Goal: Task Accomplishment & Management: Manage account settings

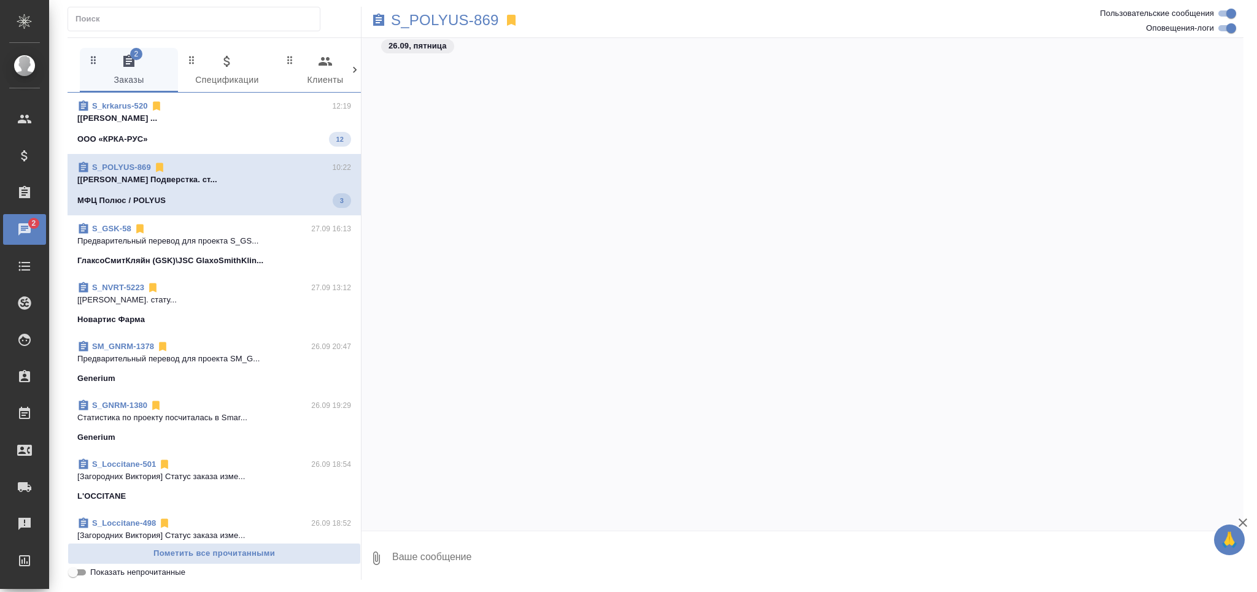
scroll to position [73493, 0]
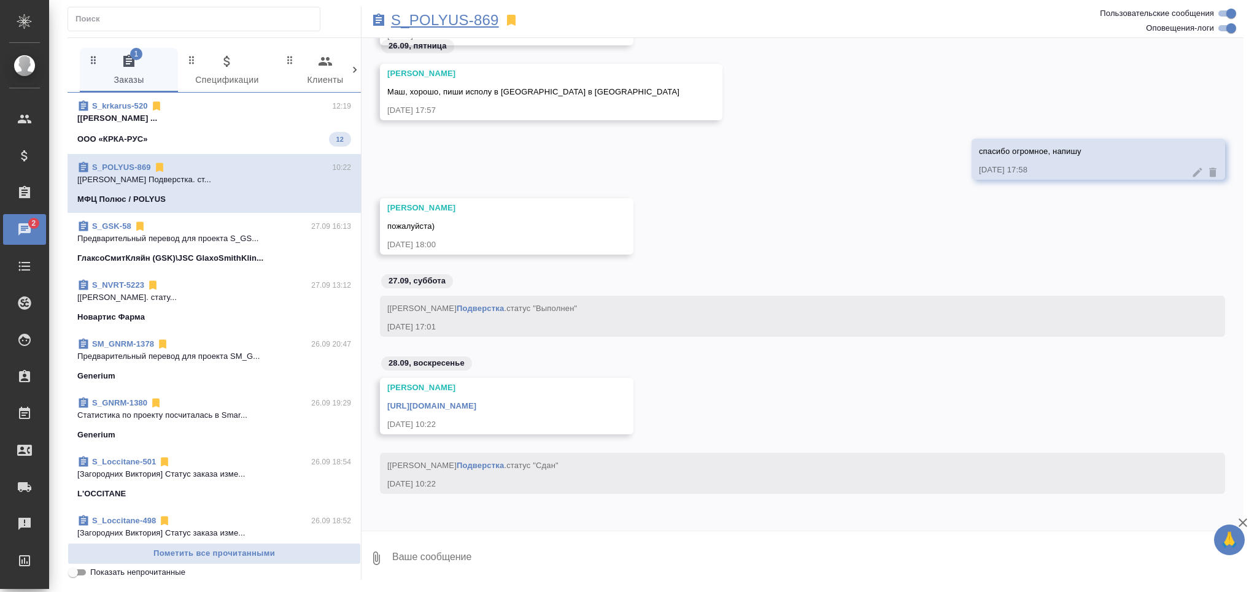
click at [460, 15] on p "S_POLYUS-869" at bounding box center [445, 20] width 108 height 12
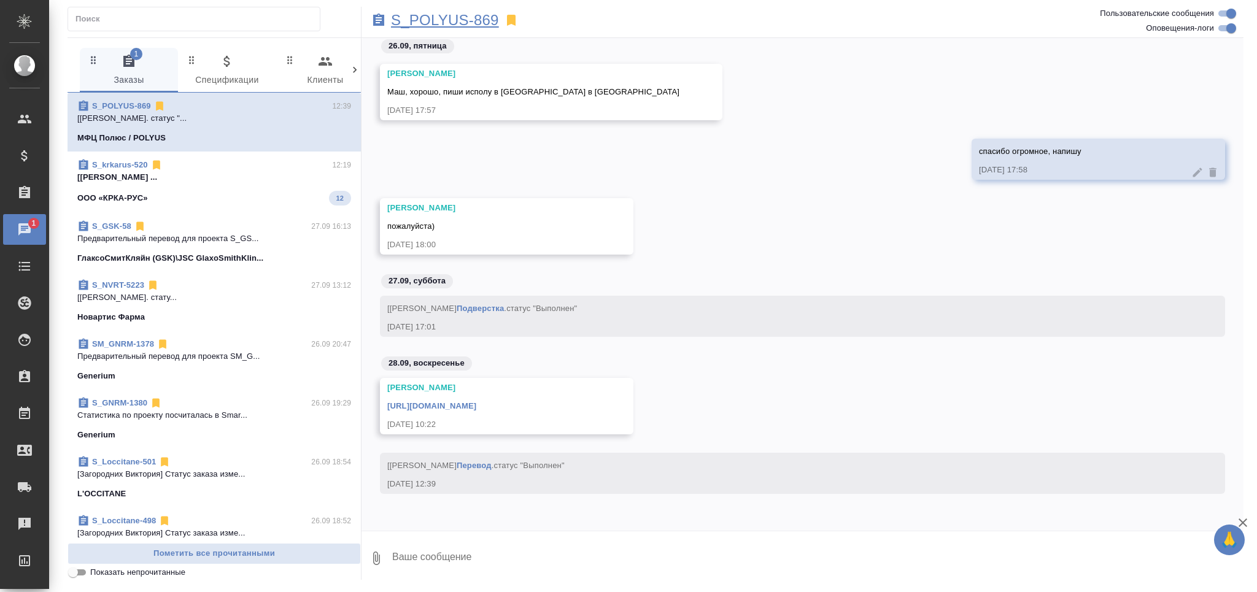
scroll to position [73552, 0]
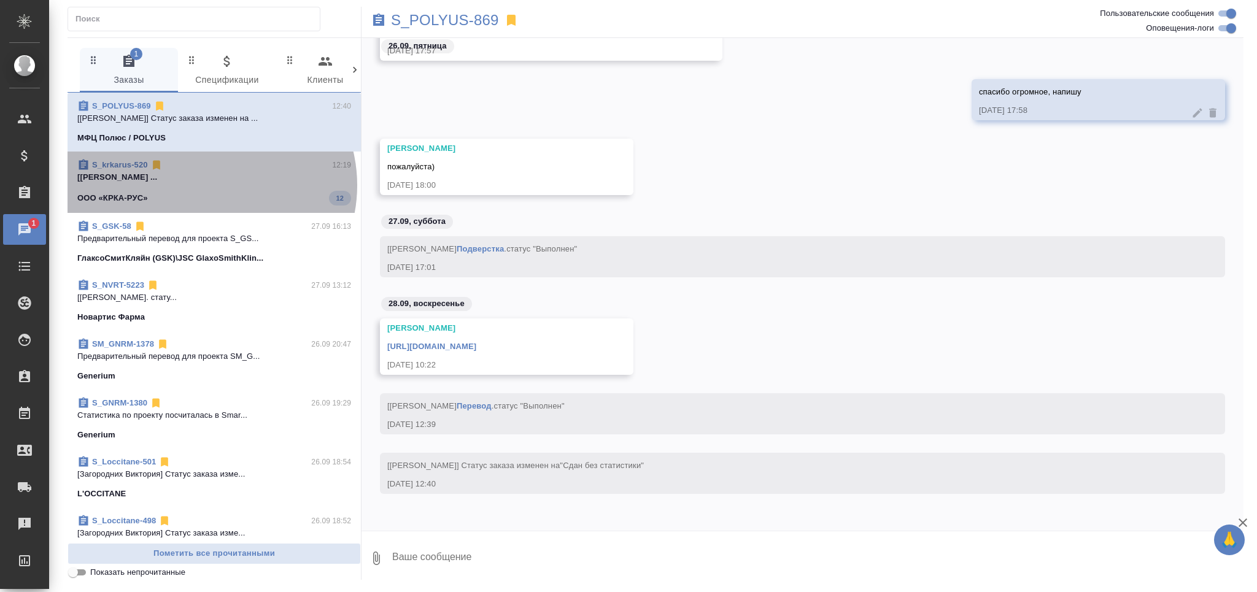
click at [210, 185] on span "S_krkarus-520 12:19 [Оксютович Ирина] Работа Восстановление ... ООО «КРКА-РУС» …" at bounding box center [214, 182] width 274 height 47
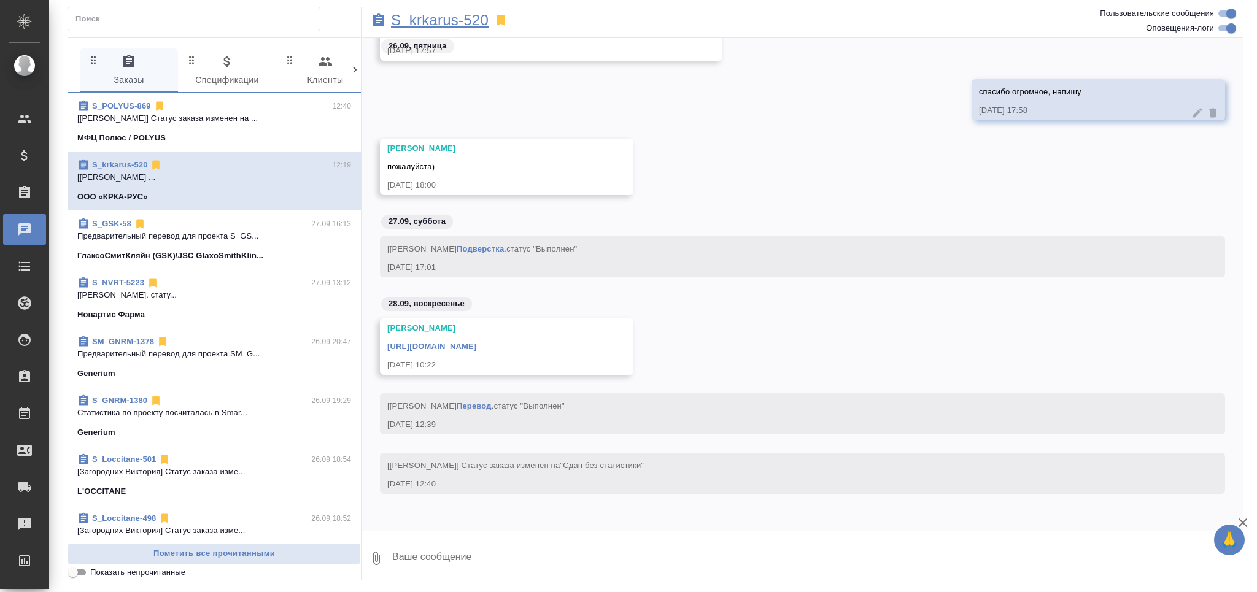
click at [408, 20] on p "S_krkarus-520" at bounding box center [440, 20] width 98 height 12
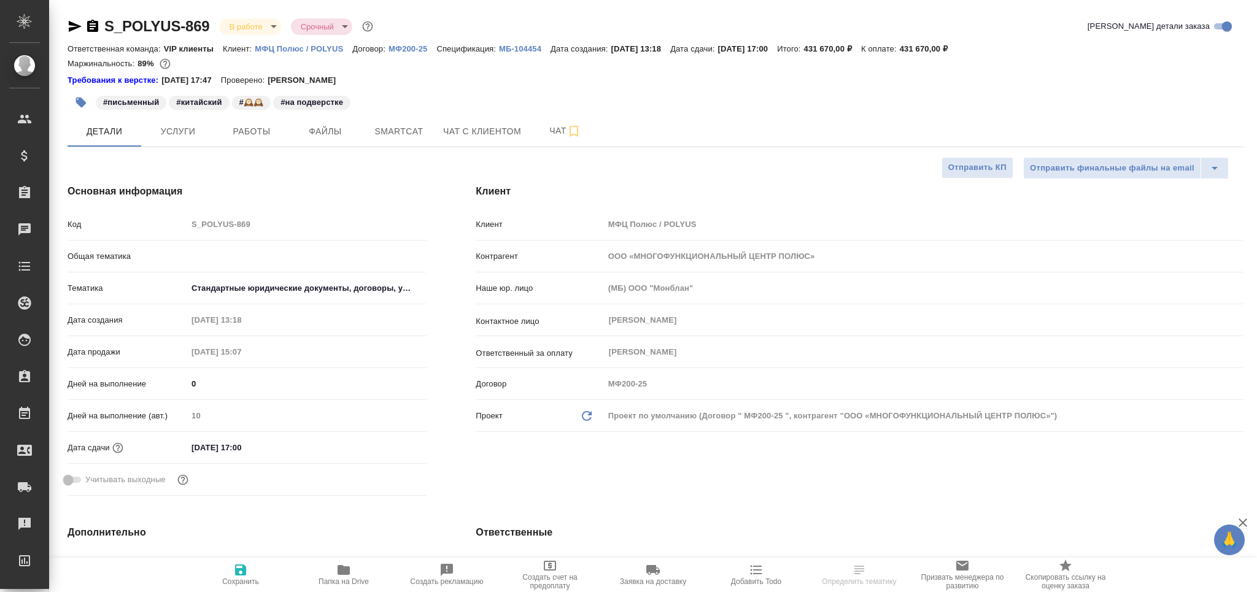
select select "RU"
click at [254, 121] on button "Работы" at bounding box center [252, 131] width 74 height 31
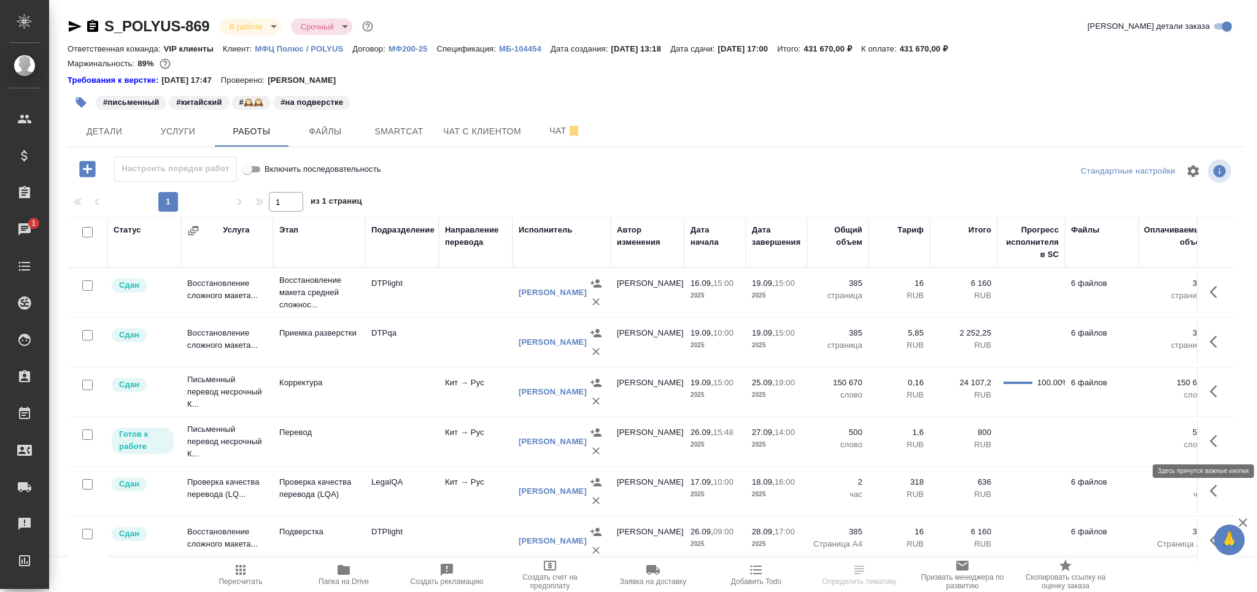
click at [1215, 446] on icon "button" at bounding box center [1213, 441] width 7 height 12
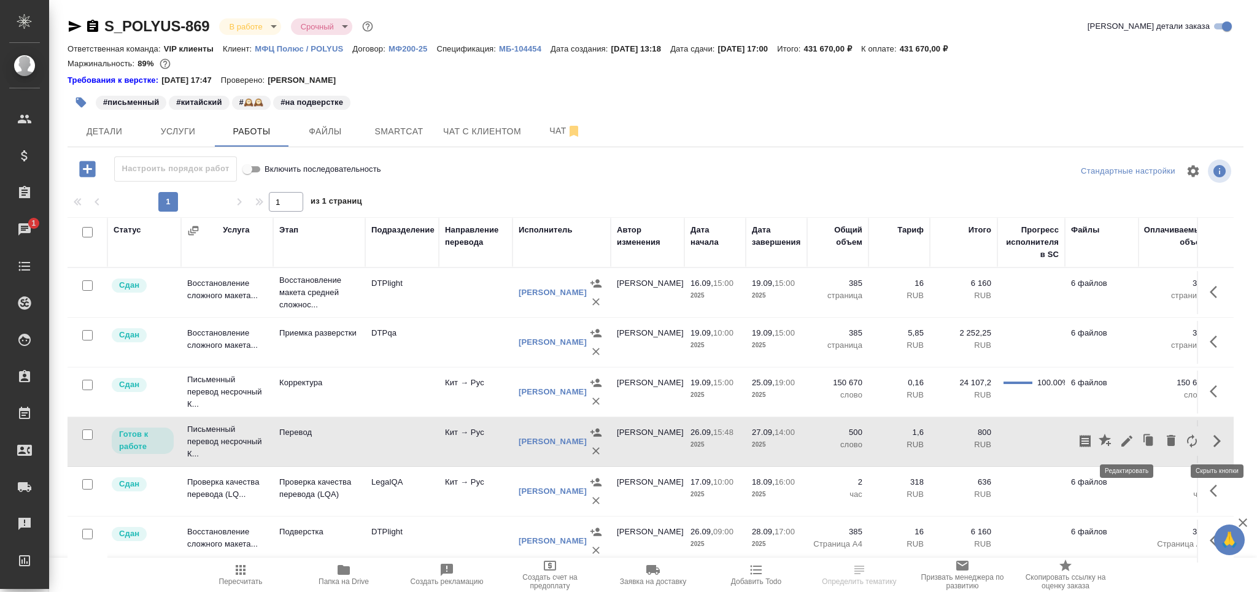
click at [1130, 443] on icon "button" at bounding box center [1127, 441] width 15 height 15
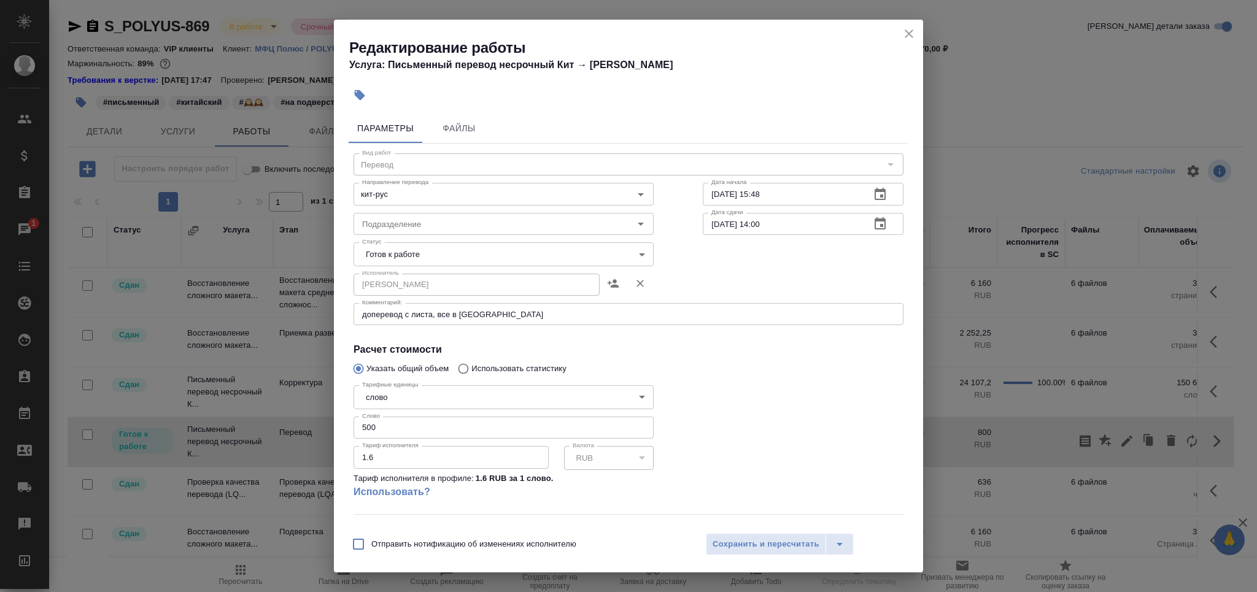
click at [432, 255] on body "🙏 .cls-1 fill:#fff; AWATERA Grabko Mariya Клиенты Спецификации Заказы 1 Чаты To…" at bounding box center [628, 296] width 1257 height 592
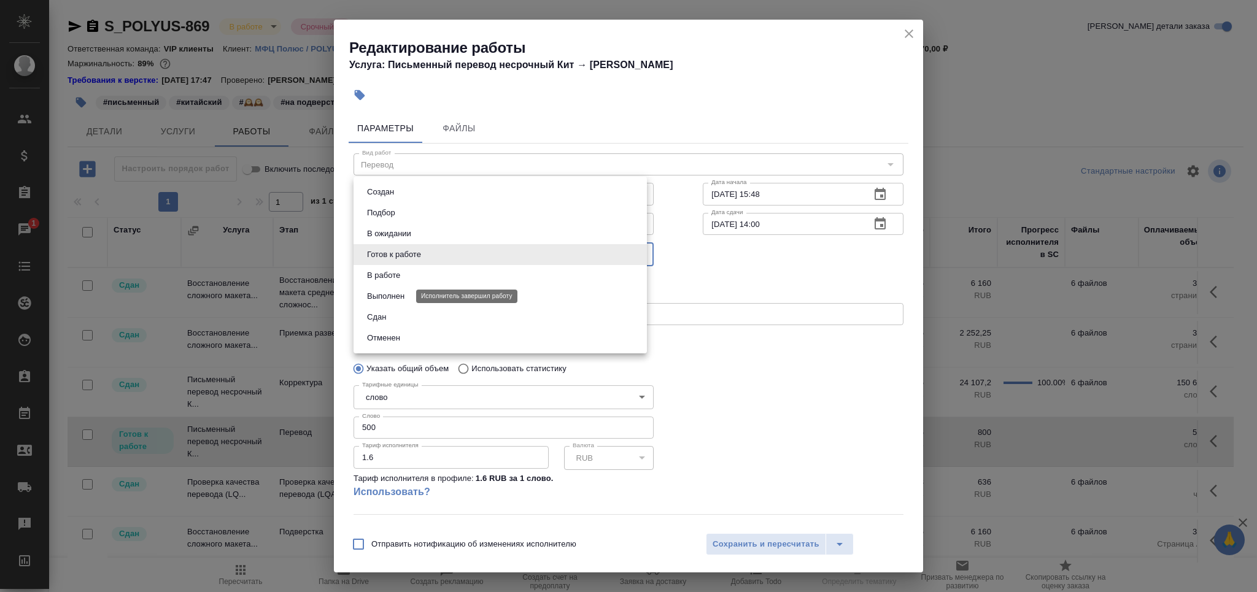
click at [405, 295] on button "Выполнен" at bounding box center [385, 297] width 45 height 14
type input "completed"
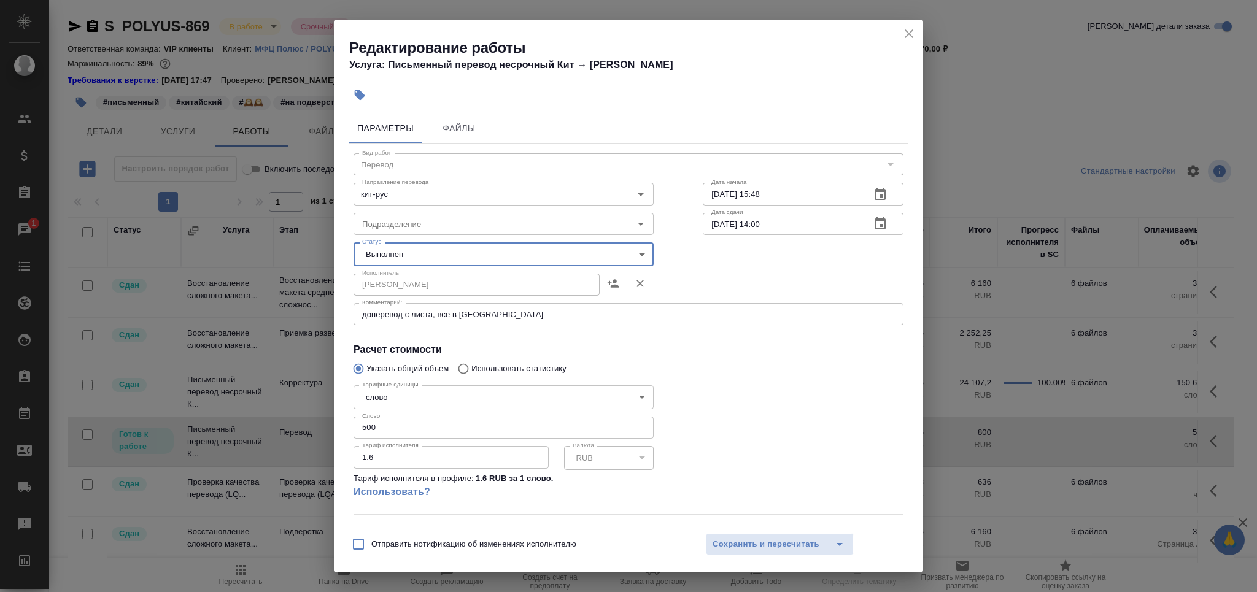
drag, startPoint x: 770, startPoint y: 541, endPoint x: 714, endPoint y: 512, distance: 63.4
click at [769, 539] on span "Сохранить и пересчитать" at bounding box center [766, 545] width 107 height 14
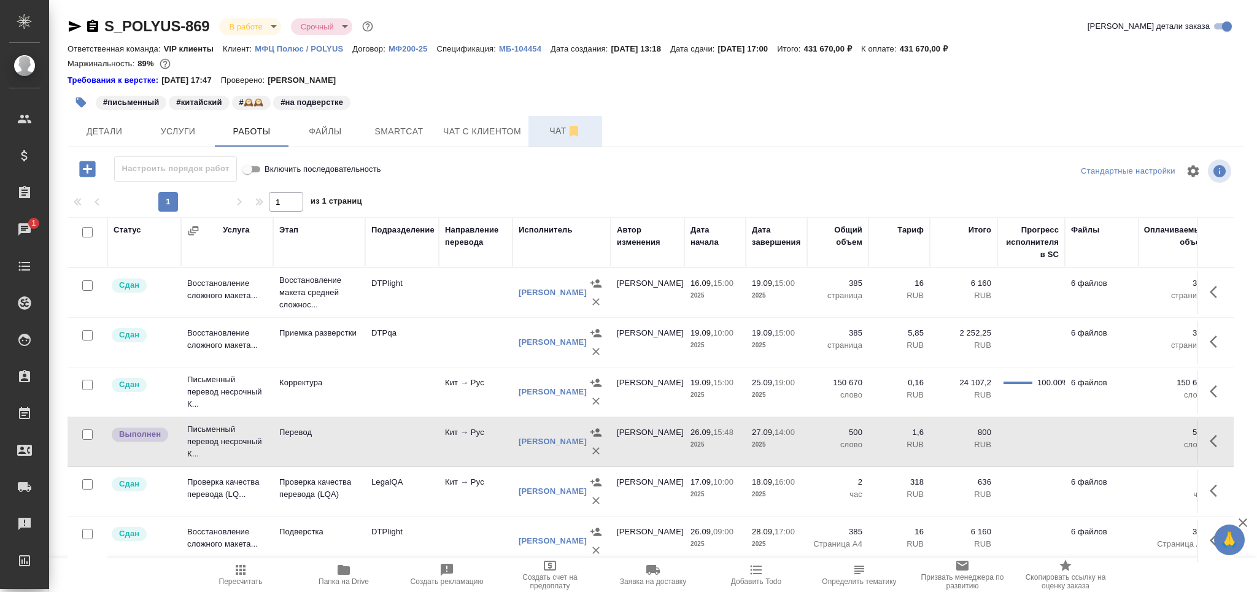
click at [545, 121] on button "Чат" at bounding box center [566, 131] width 74 height 31
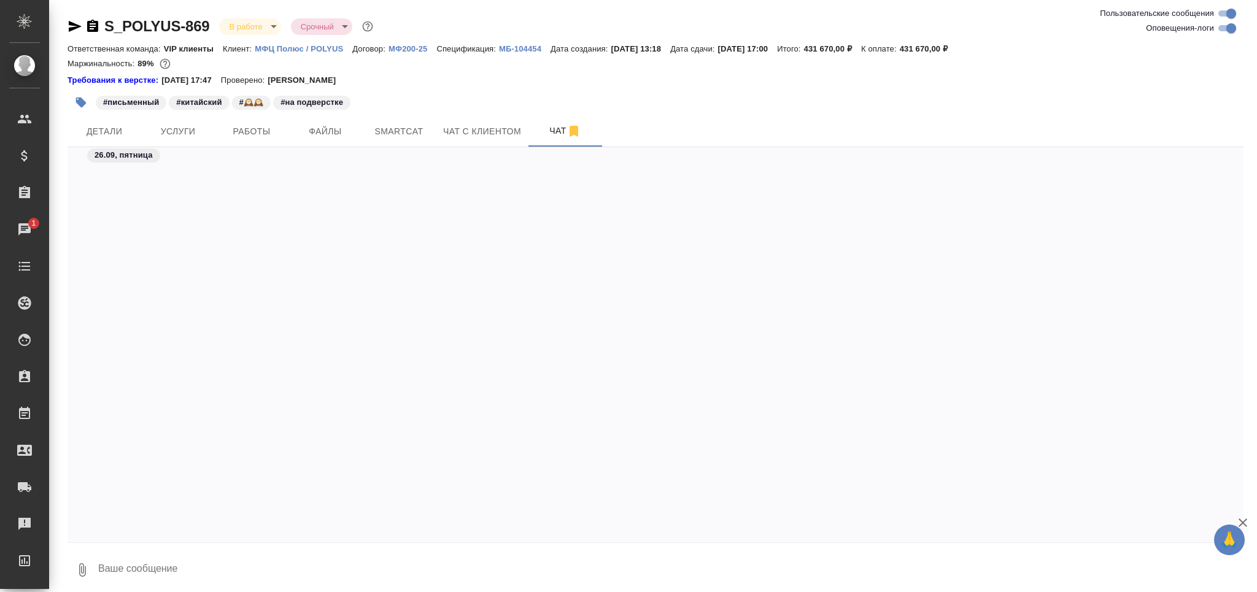
scroll to position [72943, 0]
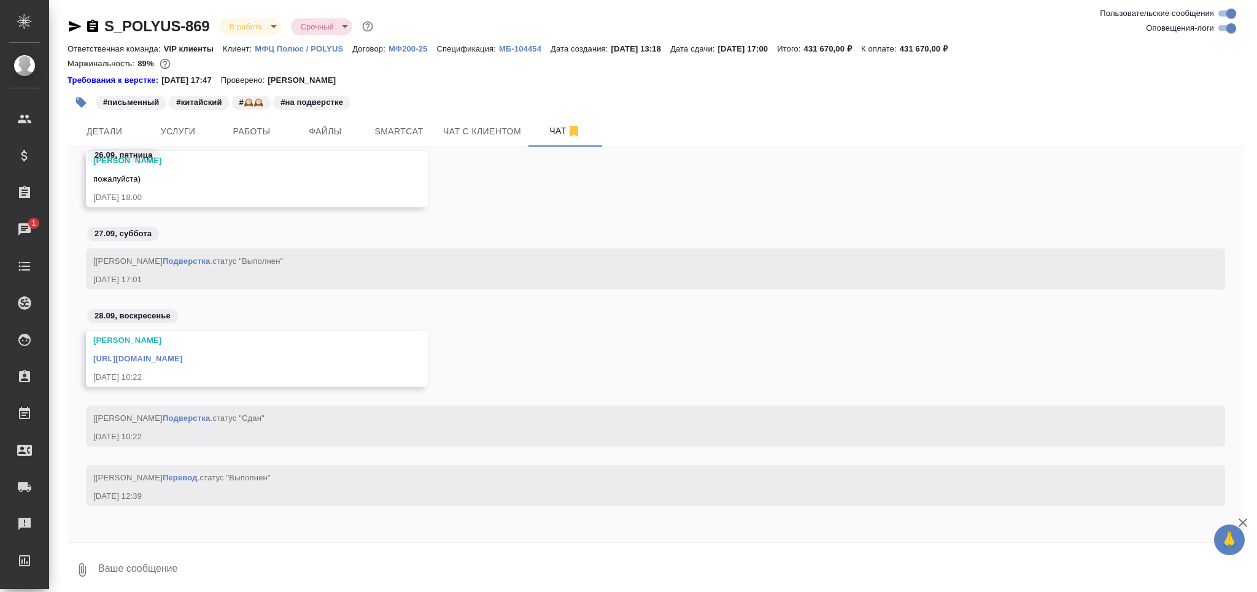
click at [182, 357] on link "https://drive.awatera.com/apps/files/files/10375068?dir=/Shares/polyus/Orders/S…" at bounding box center [137, 358] width 89 height 9
click at [75, 23] on icon "button" at bounding box center [75, 26] width 15 height 15
drag, startPoint x: 493, startPoint y: 360, endPoint x: 95, endPoint y: 360, distance: 398.4
click at [95, 360] on div "Оксютович Ирина https://drive.awatera.com/apps/files/files/10375068?dir=/Shares…" at bounding box center [257, 359] width 342 height 56
copy link "https://drive.awatera.com/apps/files/files/10375068?dir=/Shares/polyus/Orders/S…"
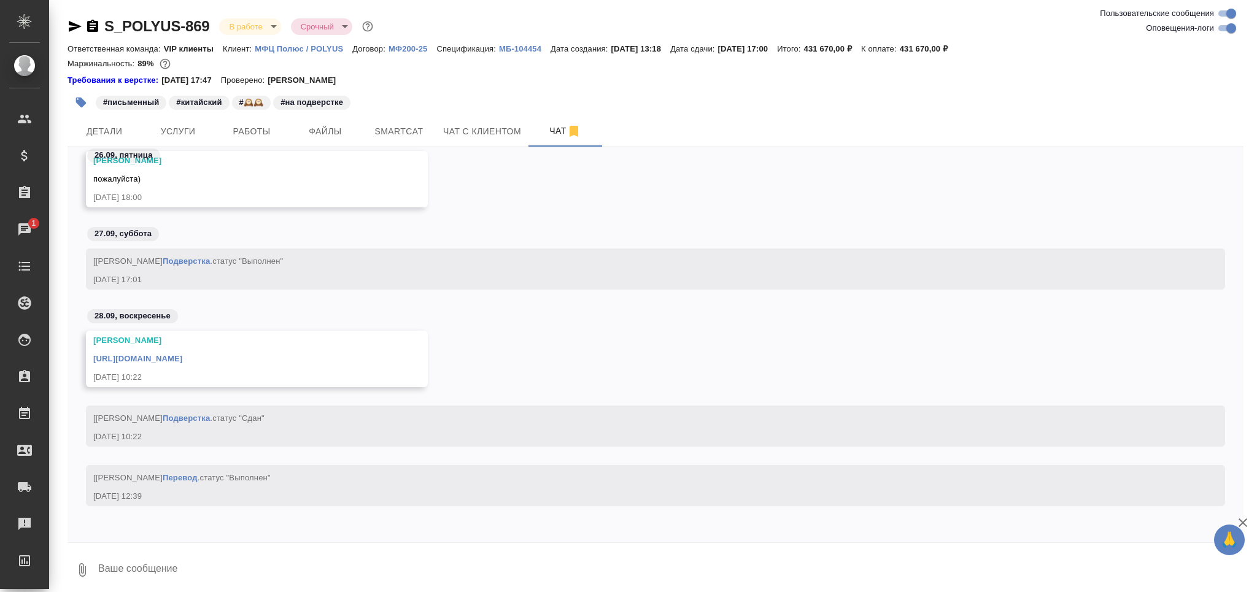
click at [248, 23] on body "🙏 .cls-1 fill:#fff; AWATERA Grabko Mariya Клиенты Спецификации Заказы 1 Чаты To…" at bounding box center [628, 296] width 1257 height 592
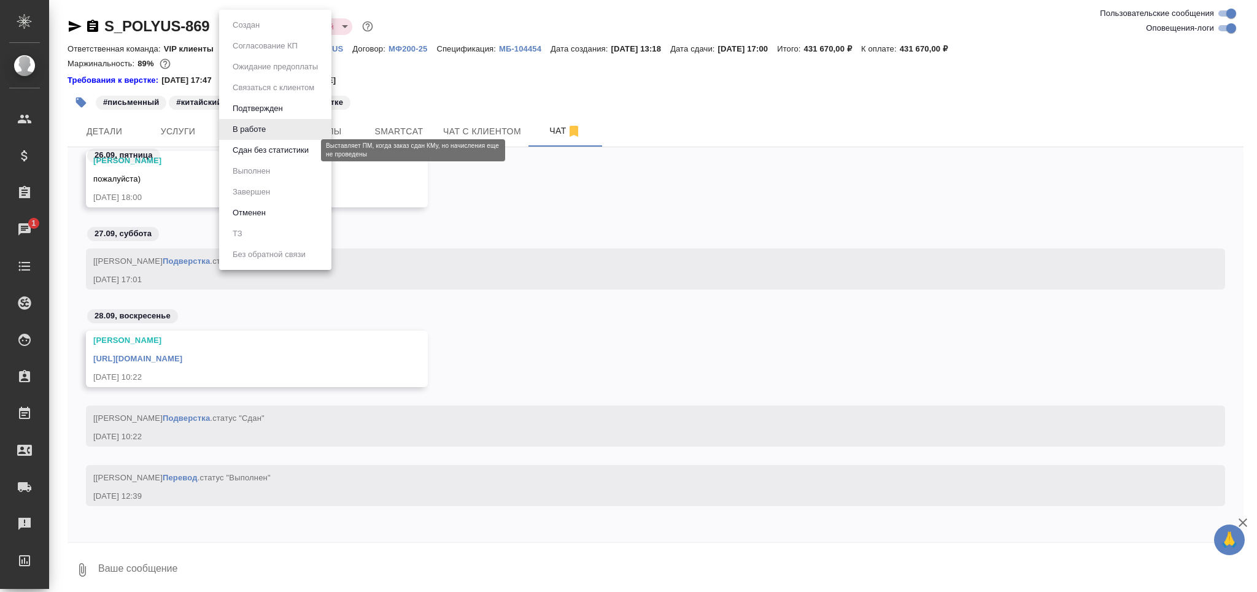
click at [261, 153] on button "Сдан без статистики" at bounding box center [270, 151] width 83 height 14
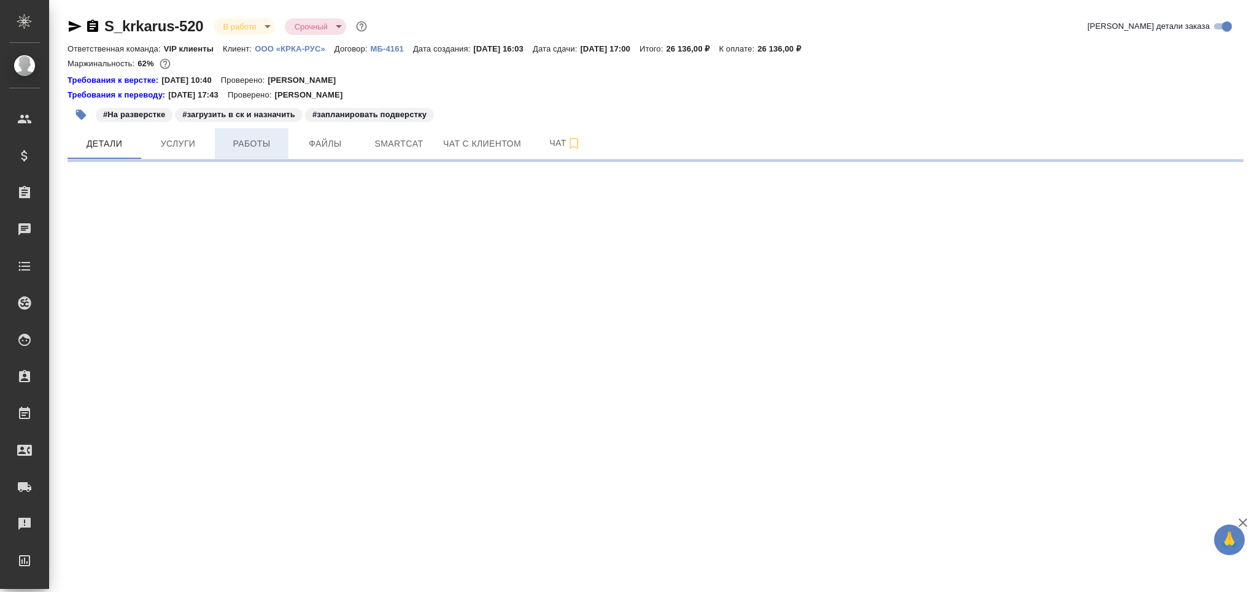
select select "RU"
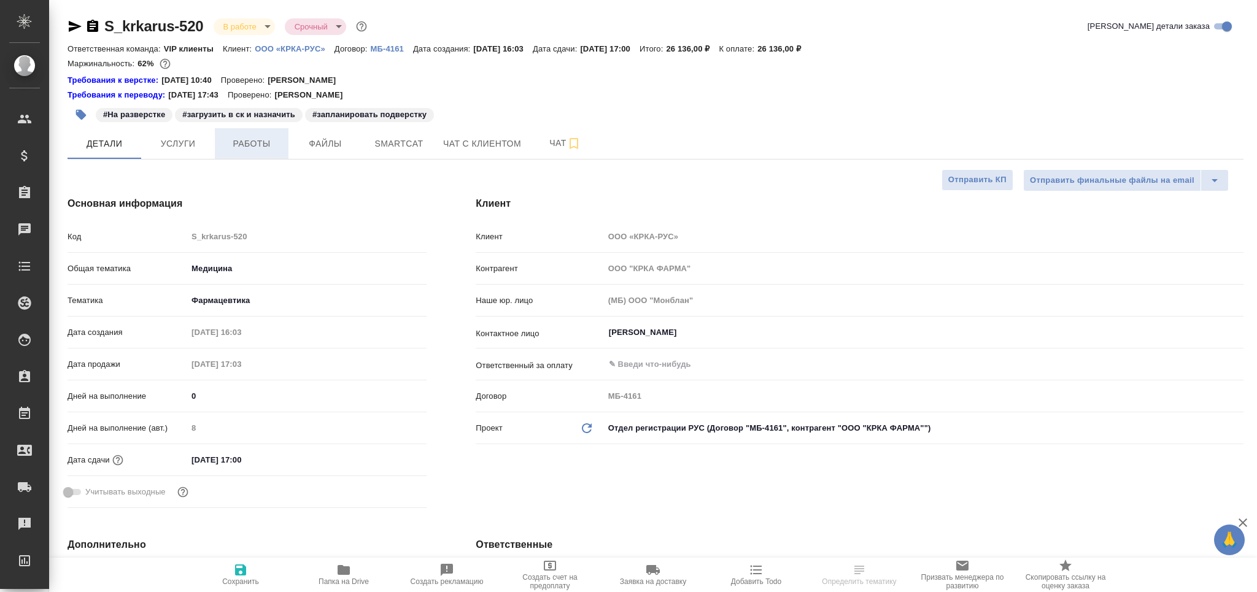
type textarea "x"
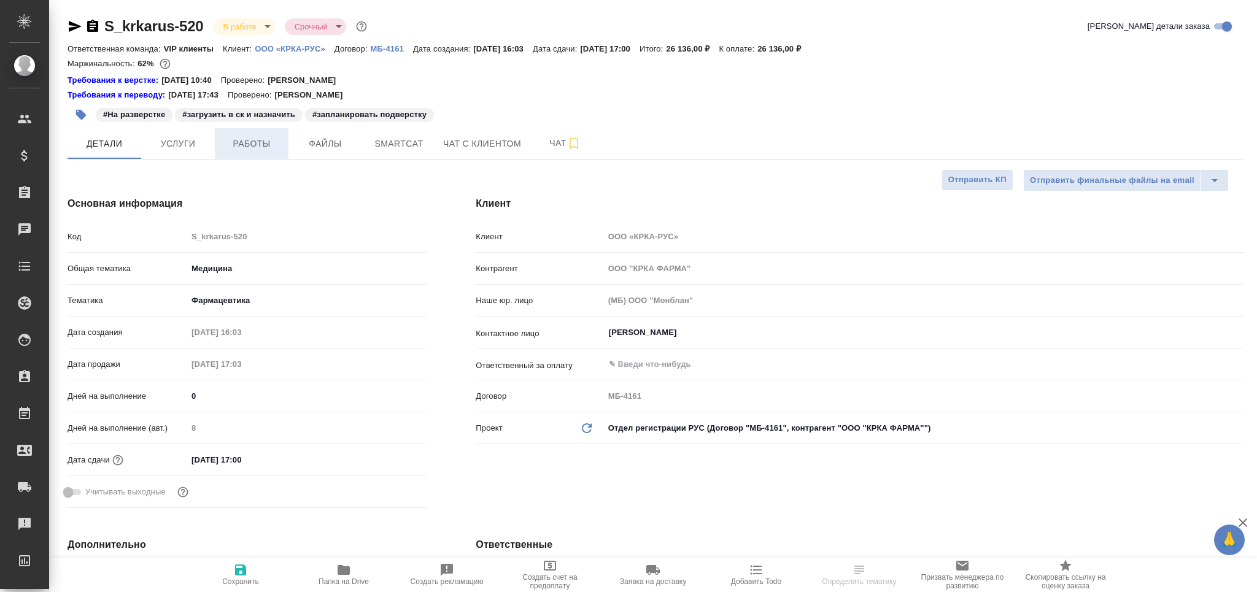
type textarea "x"
click at [251, 152] on button "Работы" at bounding box center [252, 143] width 74 height 31
